Goal: Task Accomplishment & Management: Manage account settings

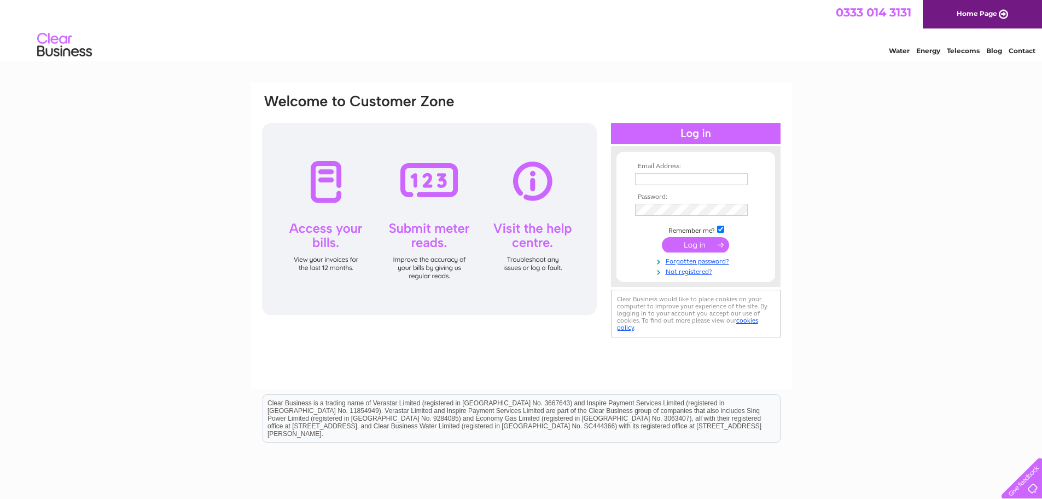
click at [659, 181] on input "text" at bounding box center [691, 179] width 113 height 12
type input "accounts@kinrosselectricalservices.co.uk"
click at [725, 229] on td "Remember me?" at bounding box center [696, 230] width 127 height 11
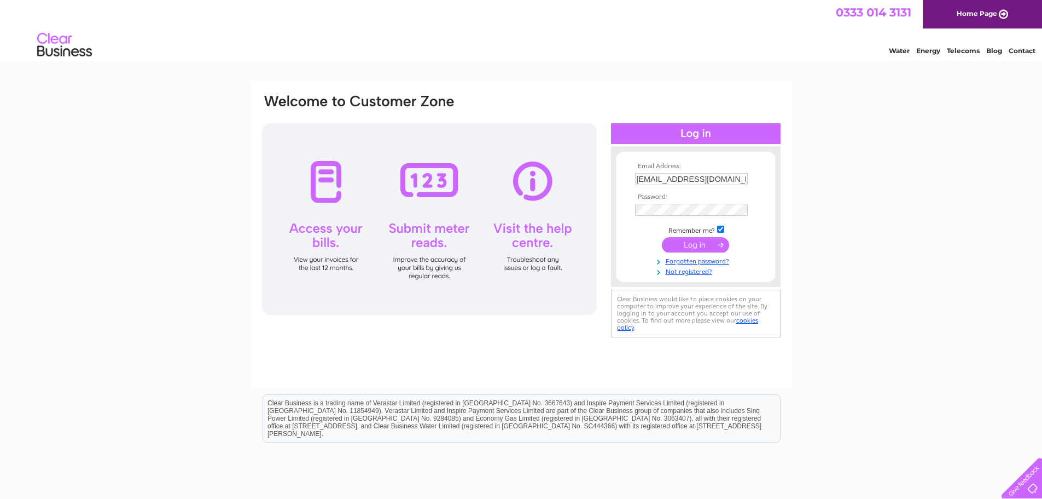
drag, startPoint x: 722, startPoint y: 228, endPoint x: 717, endPoint y: 245, distance: 18.3
click at [722, 228] on input "checkbox" at bounding box center [720, 228] width 7 height 7
checkbox input "false"
click at [716, 247] on input "submit" at bounding box center [695, 244] width 67 height 15
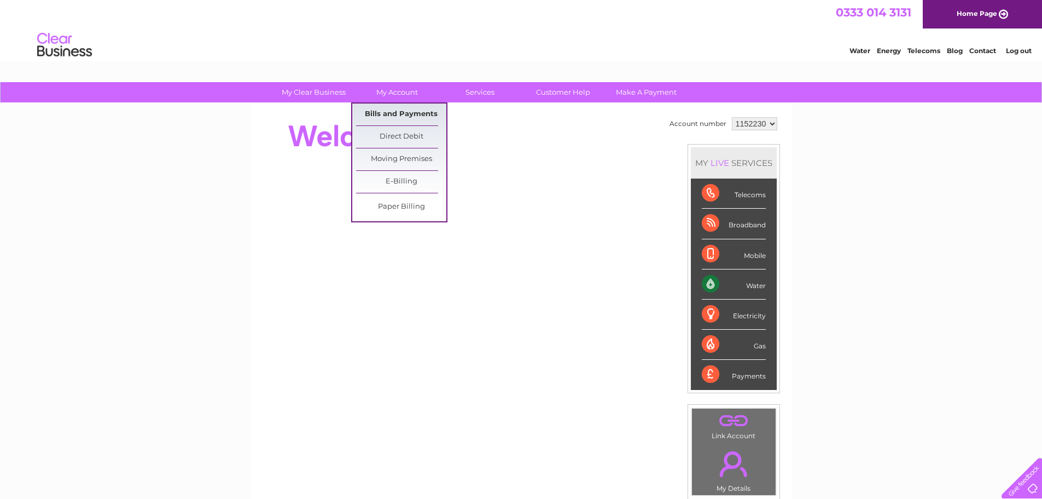
click at [399, 109] on link "Bills and Payments" at bounding box center [401, 114] width 90 height 22
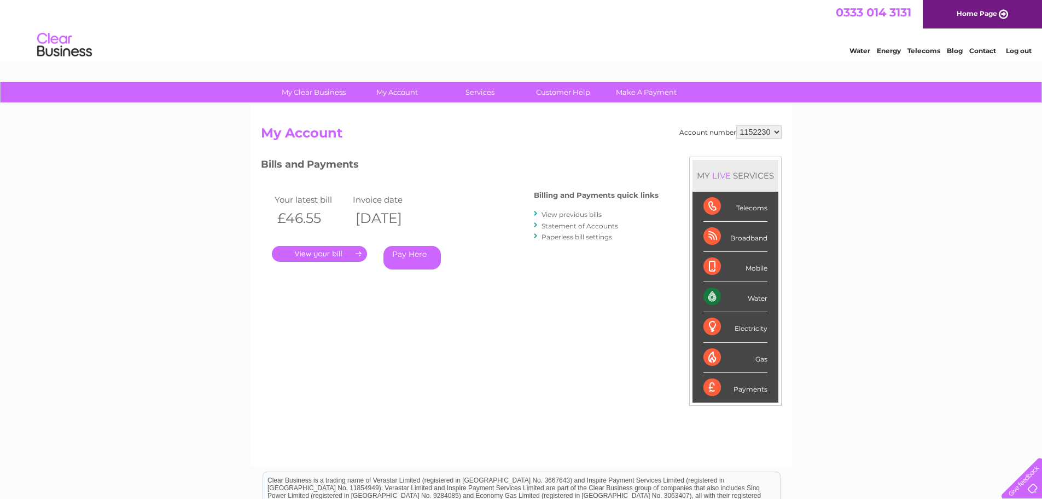
click at [352, 245] on div ". Pay Here" at bounding box center [381, 237] width 219 height 16
click at [354, 257] on link "." at bounding box center [319, 254] width 95 height 16
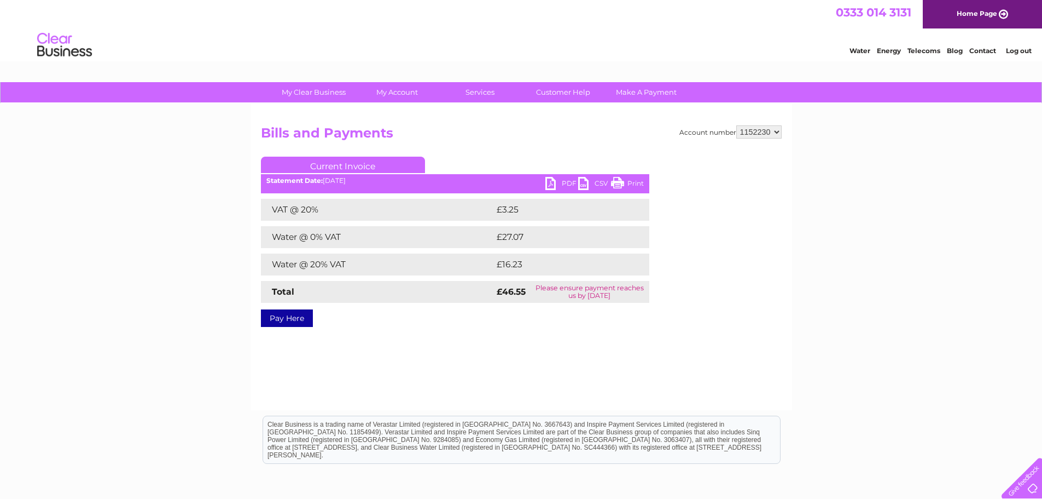
click at [567, 184] on link "PDF" at bounding box center [562, 185] width 33 height 16
click at [1016, 52] on link "Log out" at bounding box center [1019, 51] width 26 height 8
